Goal: Communication & Community: Participate in discussion

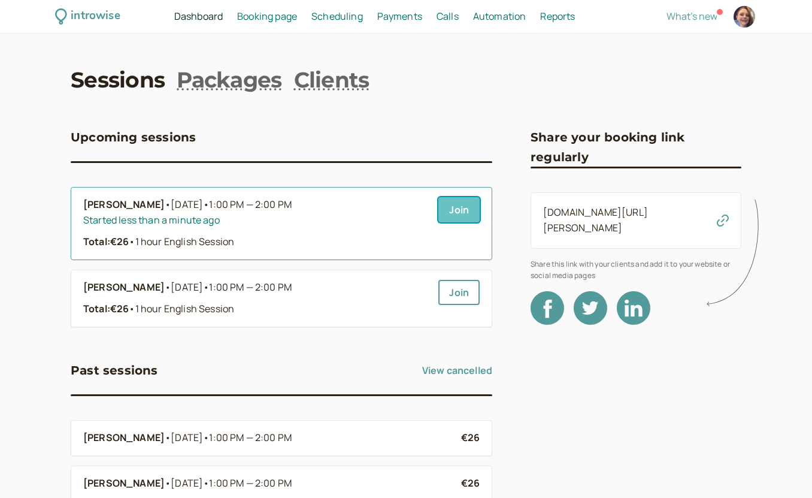
click at [449, 209] on link "Join" at bounding box center [459, 209] width 41 height 25
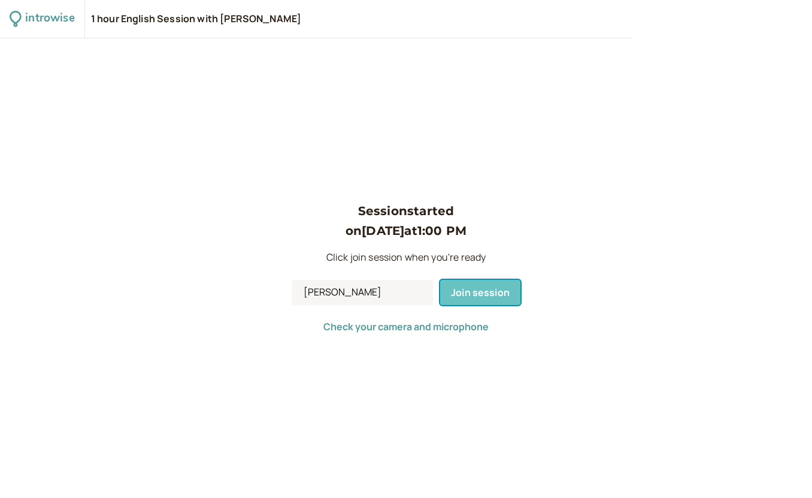
click at [489, 294] on span "Join session" at bounding box center [480, 292] width 59 height 13
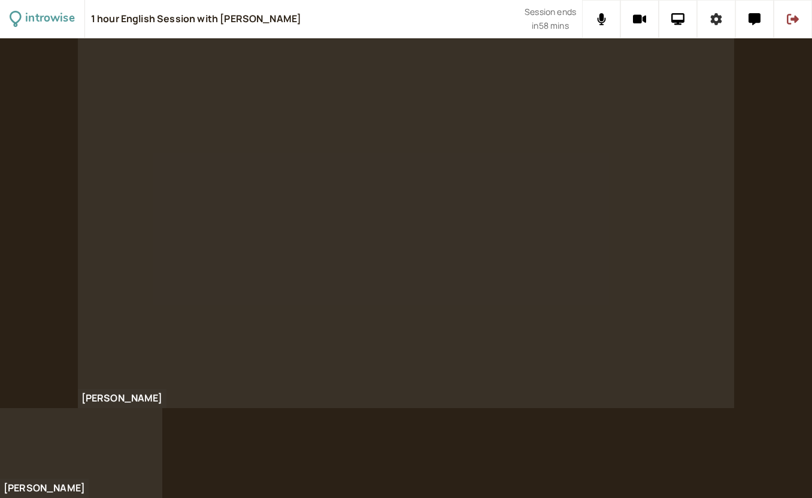
click at [703, 23] on button at bounding box center [716, 19] width 38 height 38
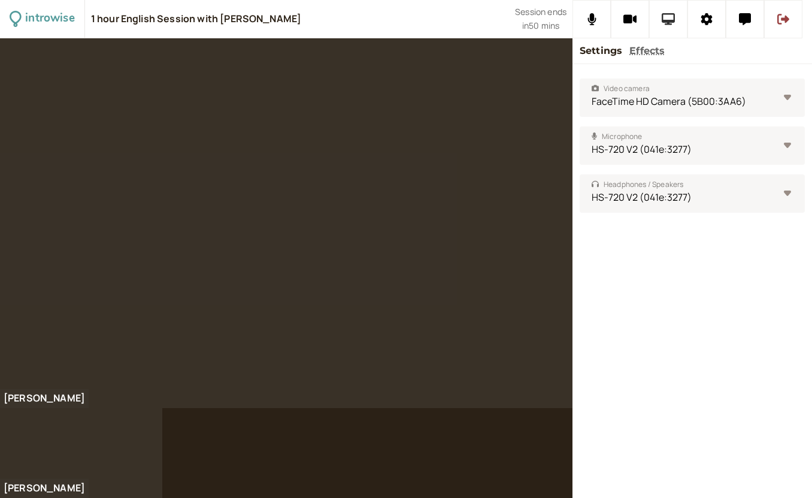
click at [673, 23] on icon at bounding box center [669, 19] width 14 height 12
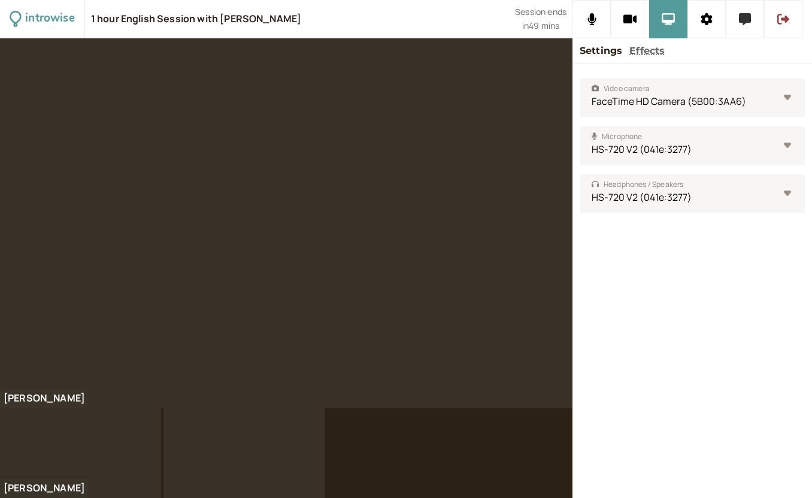
click at [748, 20] on icon at bounding box center [745, 19] width 12 height 12
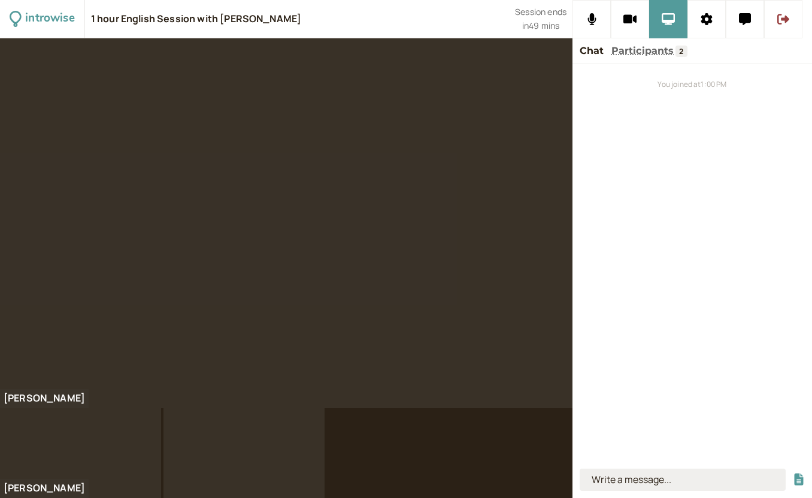
click at [654, 487] on input at bounding box center [683, 479] width 206 height 22
type input "https://kami.app/G9n-u88-BJn-Acz"
click at [793, 473] on button "submit" at bounding box center [799, 479] width 12 height 13
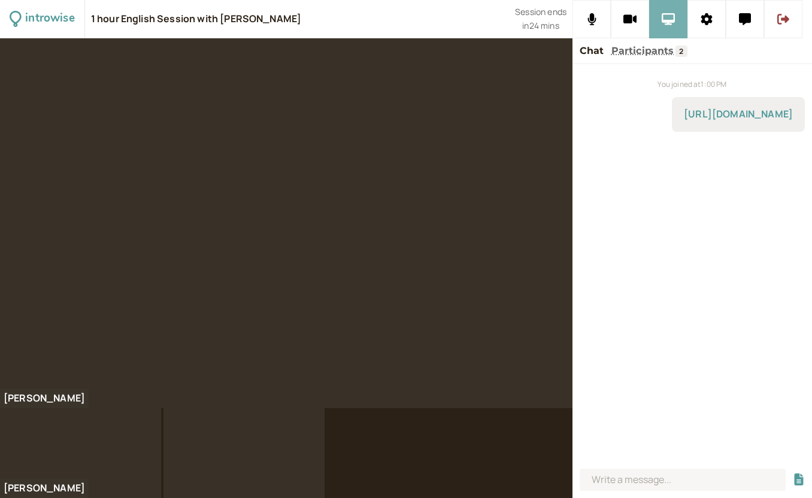
click at [666, 28] on button at bounding box center [668, 19] width 38 height 38
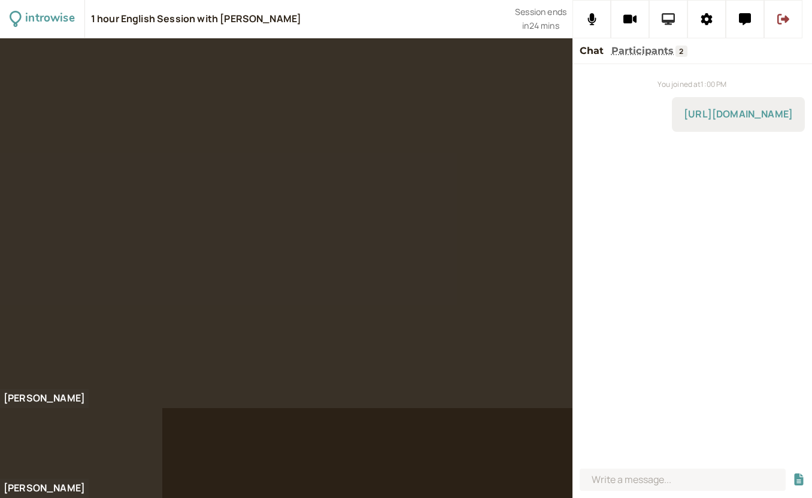
click at [667, 24] on icon at bounding box center [669, 19] width 14 height 12
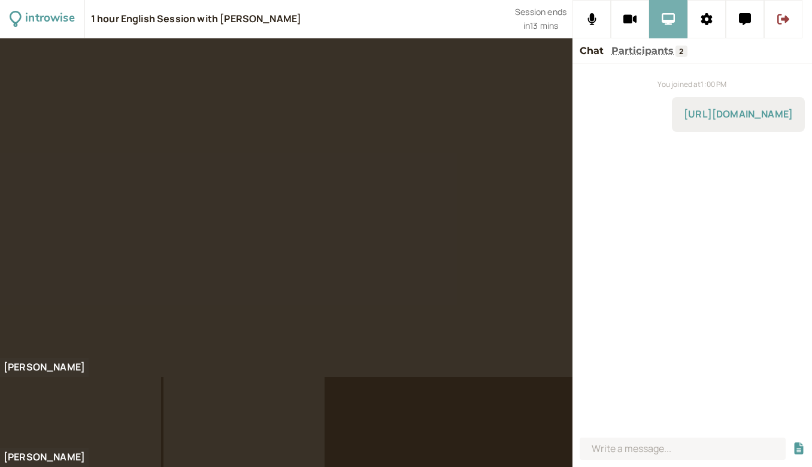
click at [664, 24] on icon at bounding box center [669, 19] width 14 height 12
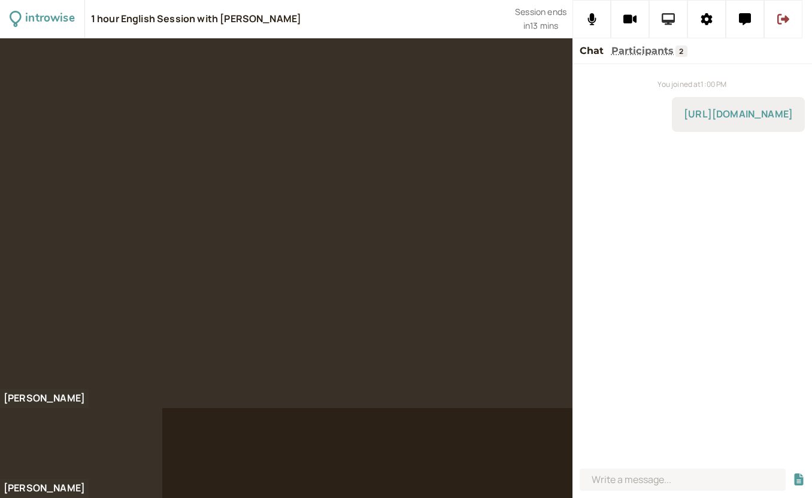
click at [674, 29] on button at bounding box center [668, 19] width 38 height 38
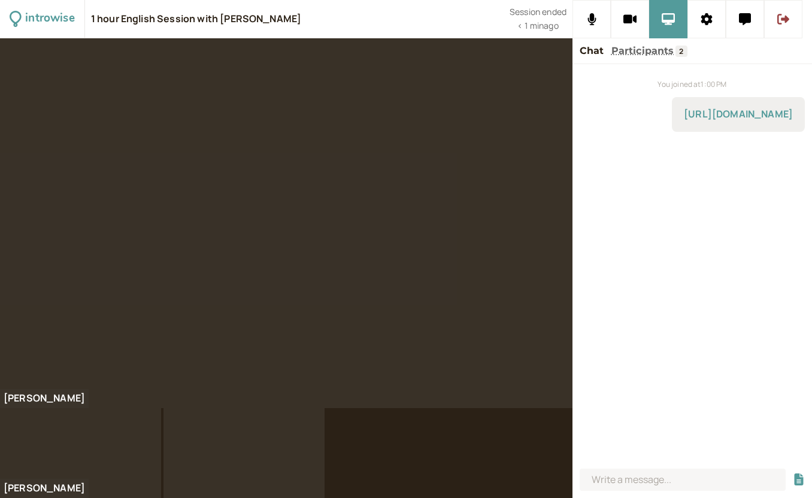
click at [773, 60] on div "Chat Participants 2" at bounding box center [693, 51] width 240 height 26
click at [791, 58] on div "Chat Participants 2" at bounding box center [693, 51] width 240 height 26
click at [781, 27] on button at bounding box center [783, 19] width 38 height 38
